Goal: Check status: Check status

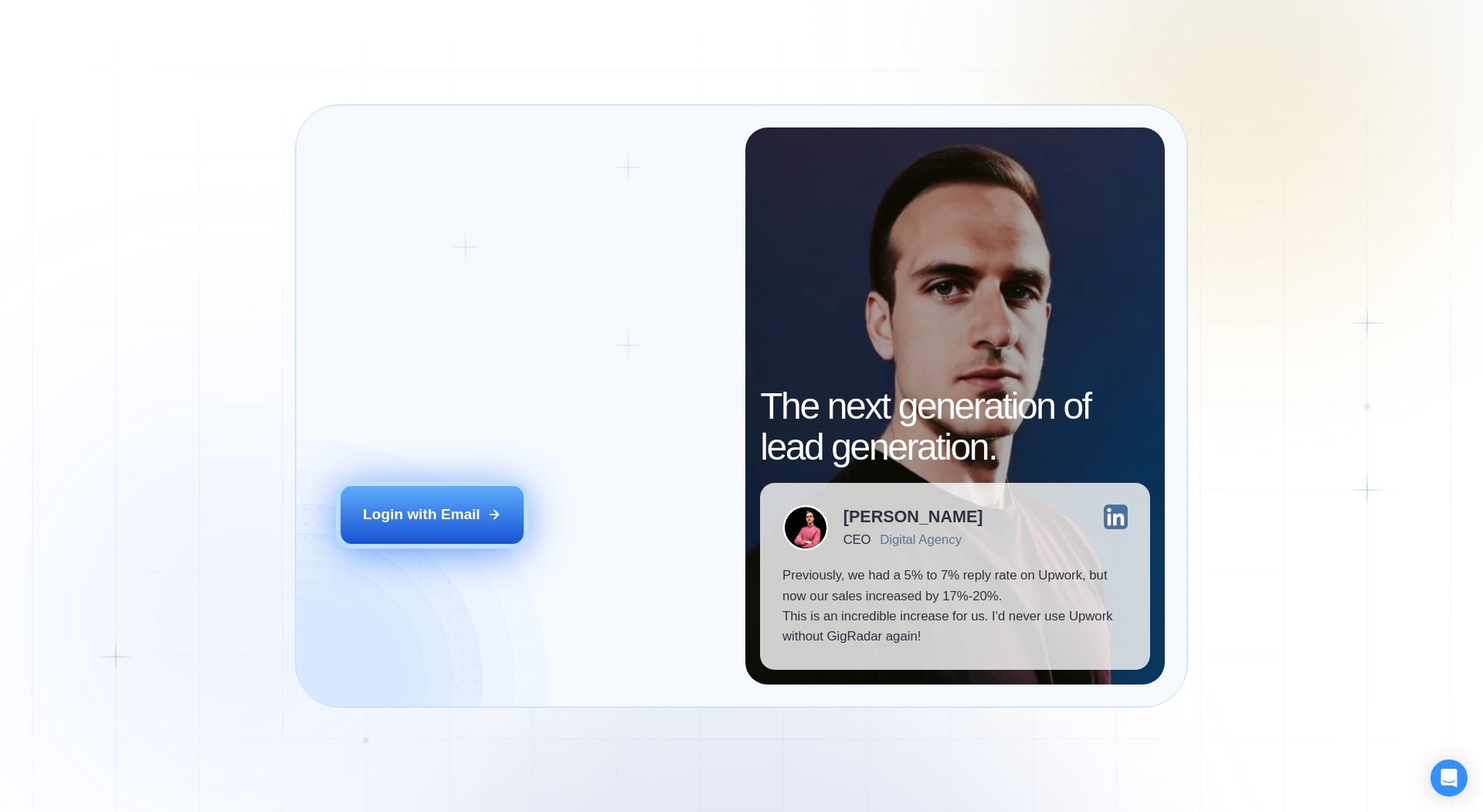
click at [482, 512] on button "Login with Email" at bounding box center [432, 514] width 184 height 57
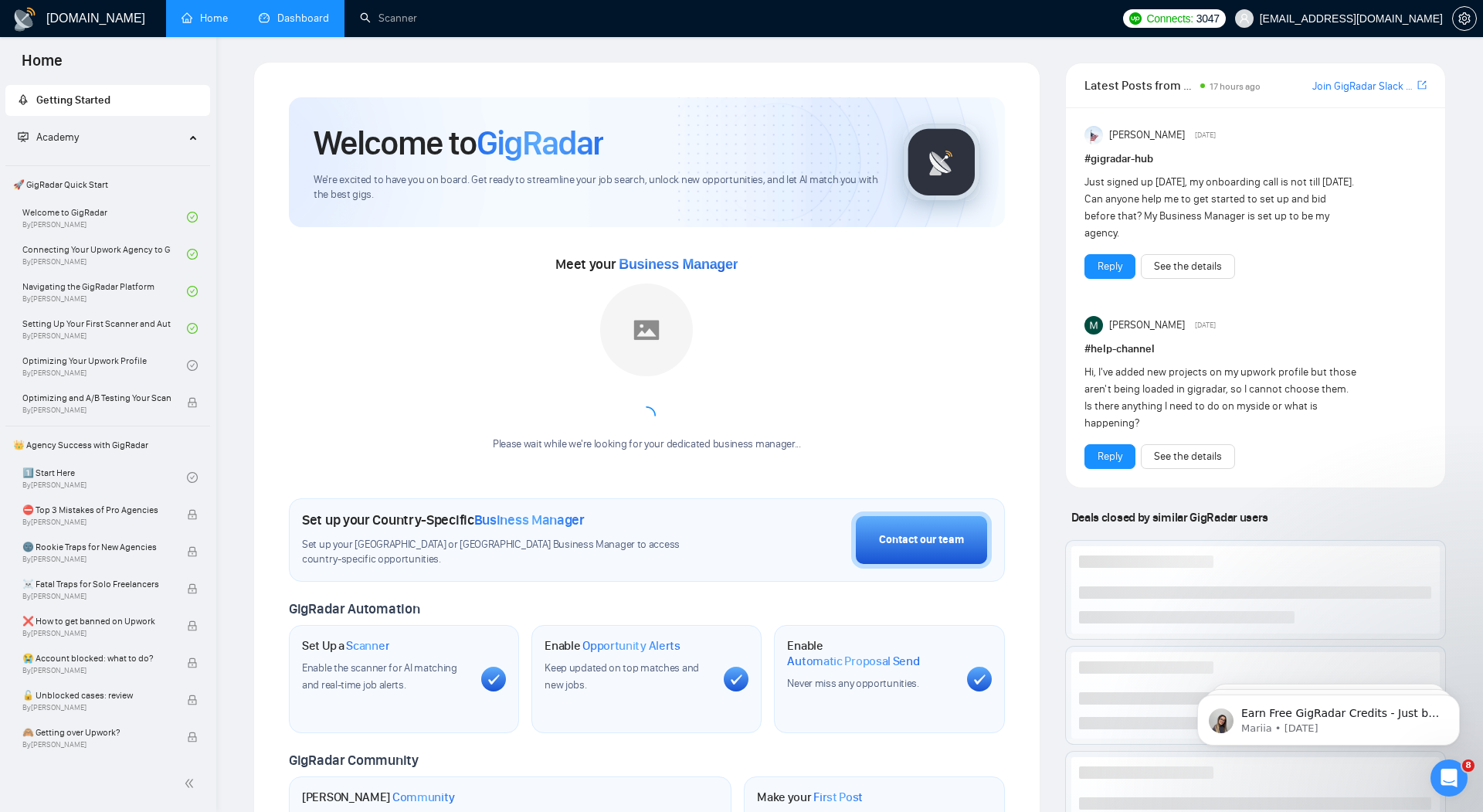
click at [300, 23] on link "Dashboard" at bounding box center [294, 18] width 70 height 13
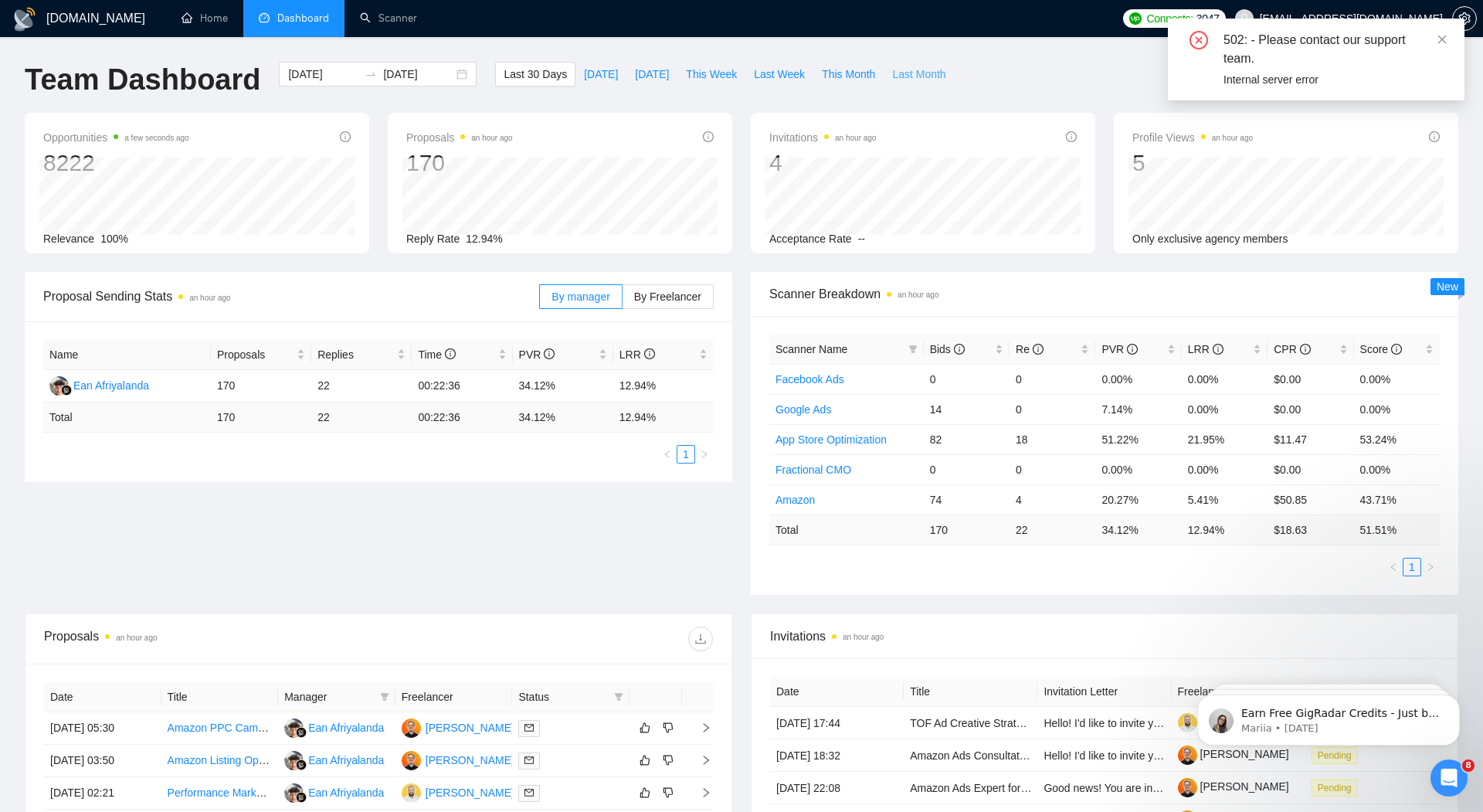
click at [912, 75] on span "Last Month" at bounding box center [919, 74] width 53 height 17
type input "2025-08-01"
type input "2025-08-31"
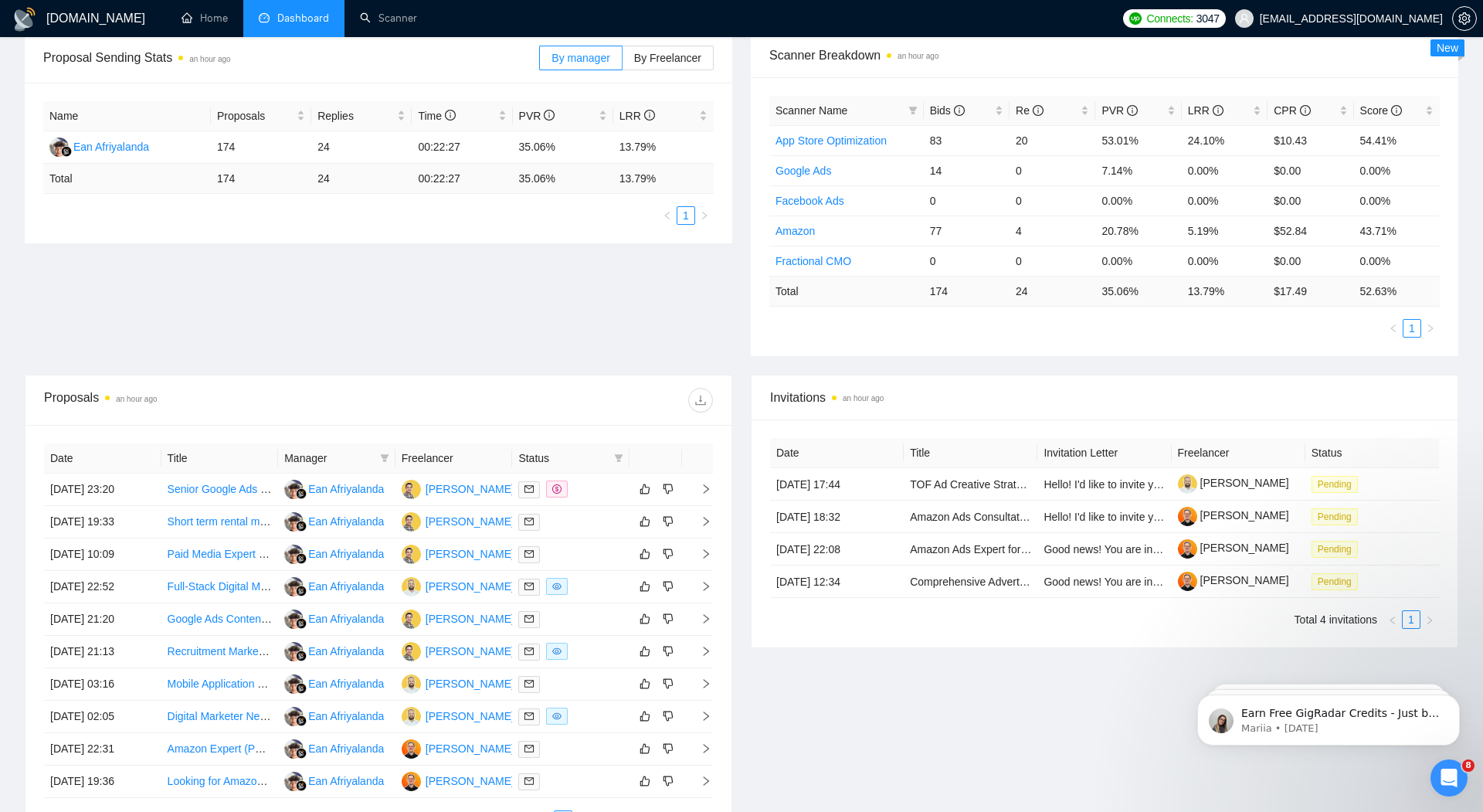
scroll to position [241, 0]
click at [704, 643] on icon "right" at bounding box center [705, 648] width 11 height 11
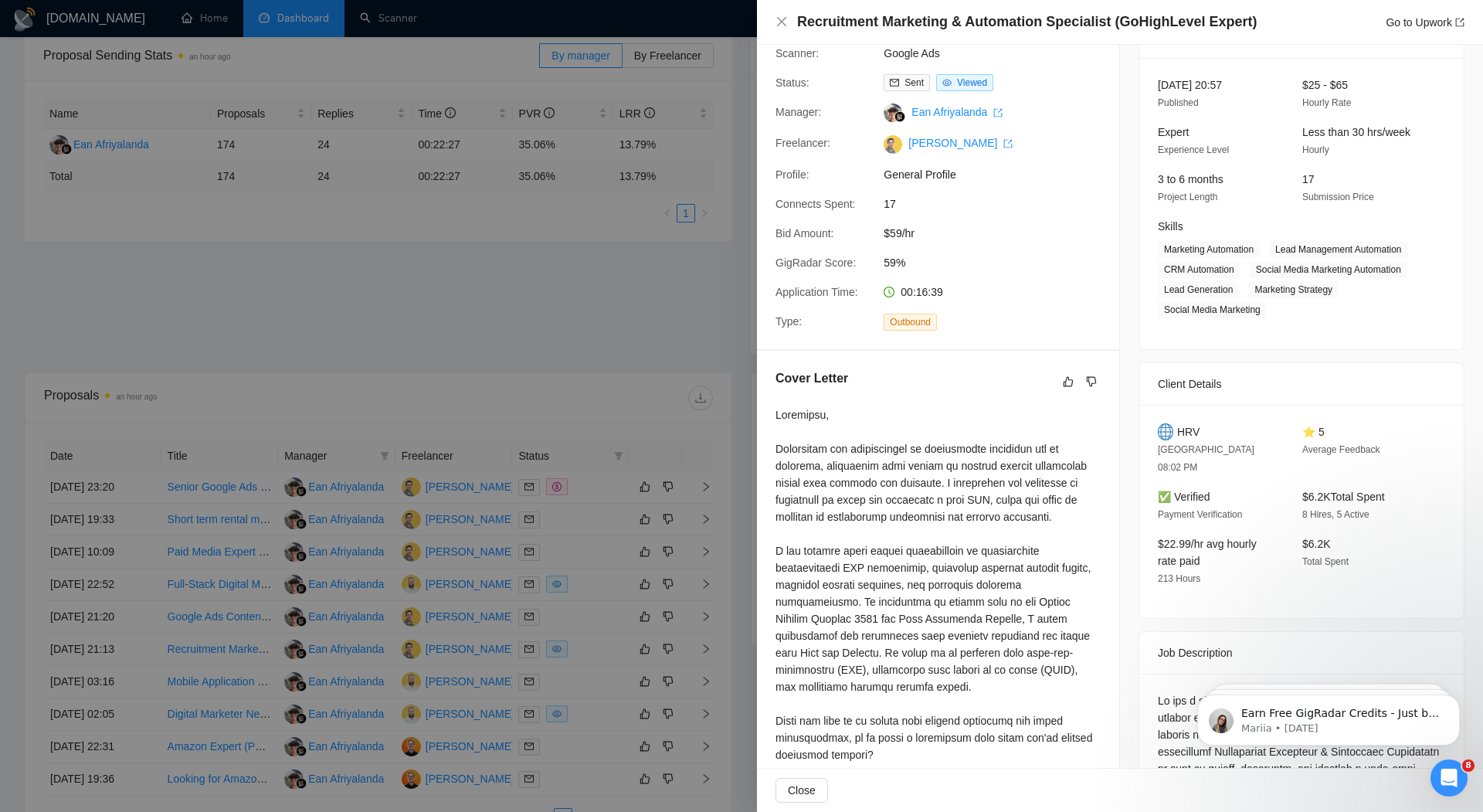
scroll to position [0, 0]
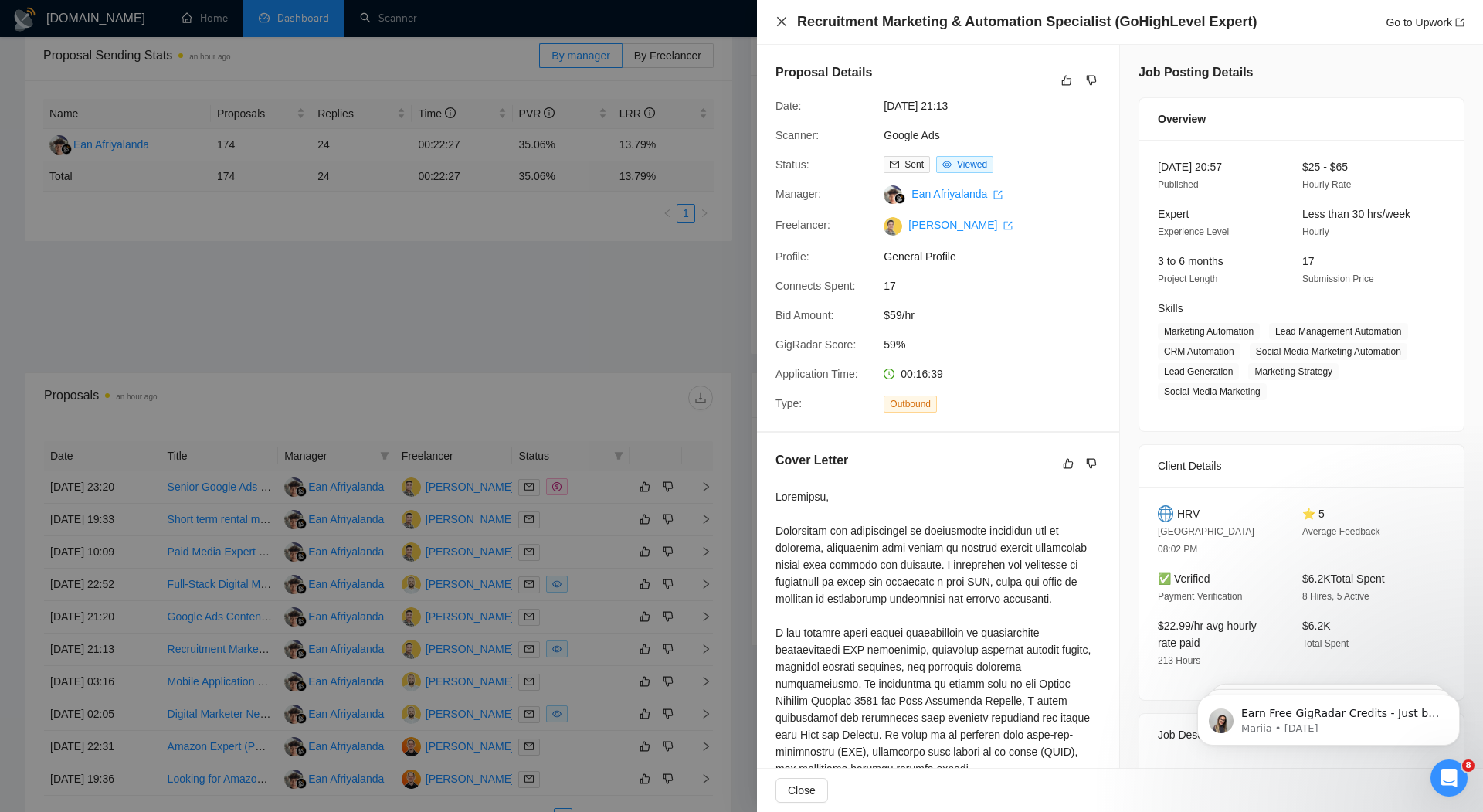
click at [784, 21] on icon "close" at bounding box center [781, 22] width 13 height 13
